Goal: Navigation & Orientation: Find specific page/section

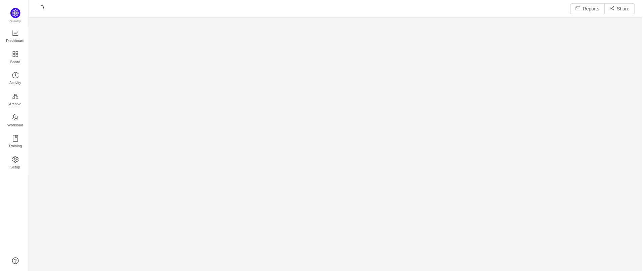
scroll to position [260, 597]
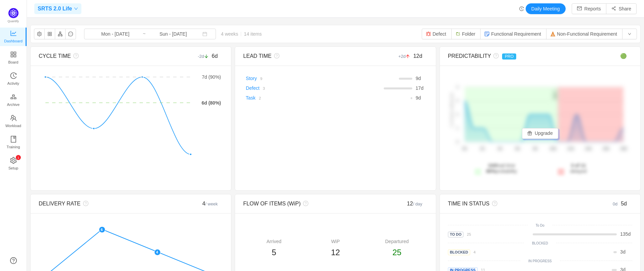
click at [74, 8] on icon "icon: down" at bounding box center [75, 9] width 3 height 2
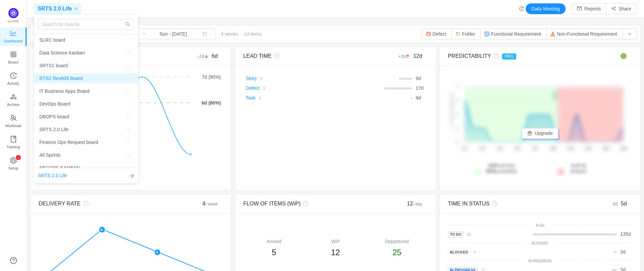
click at [66, 76] on span "RTS2 Rev606 Board" at bounding box center [60, 78] width 43 height 10
